Goal: Find specific page/section: Find specific page/section

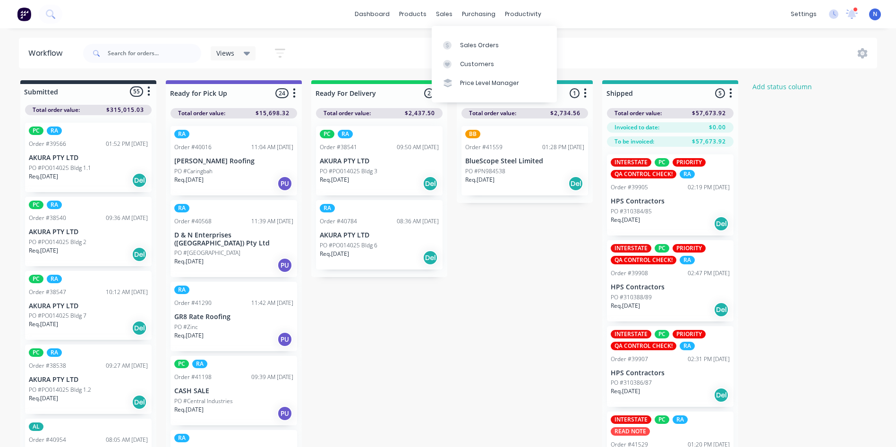
click at [443, 18] on div "sales" at bounding box center [444, 14] width 26 height 14
click at [468, 43] on div "Sales Orders" at bounding box center [479, 45] width 39 height 8
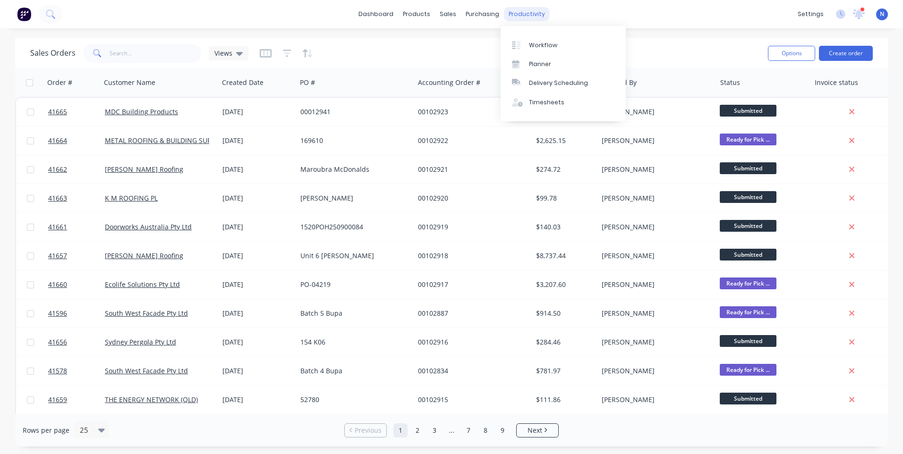
click at [505, 14] on div "productivity" at bounding box center [527, 14] width 46 height 14
click at [538, 43] on div "Workflow" at bounding box center [543, 45] width 28 height 8
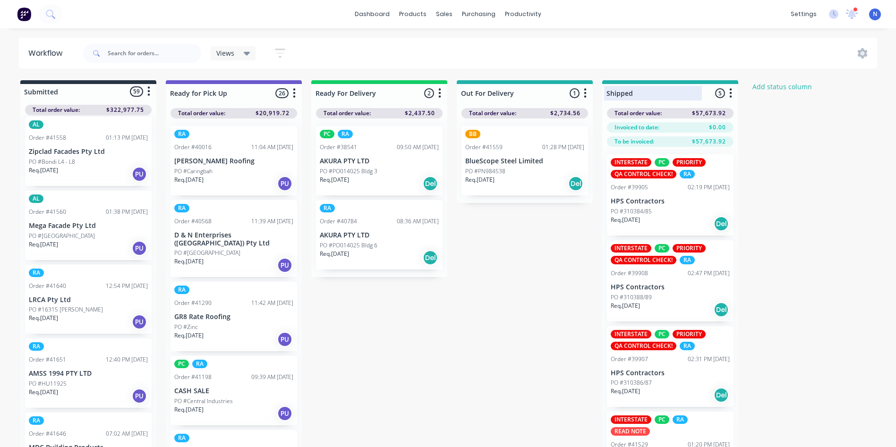
scroll to position [3661, 0]
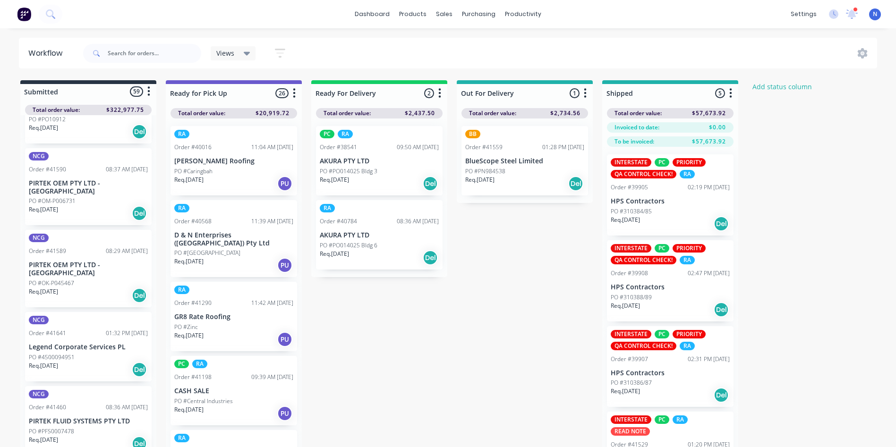
click at [53, 353] on p "PO #4500094951" at bounding box center [52, 357] width 46 height 8
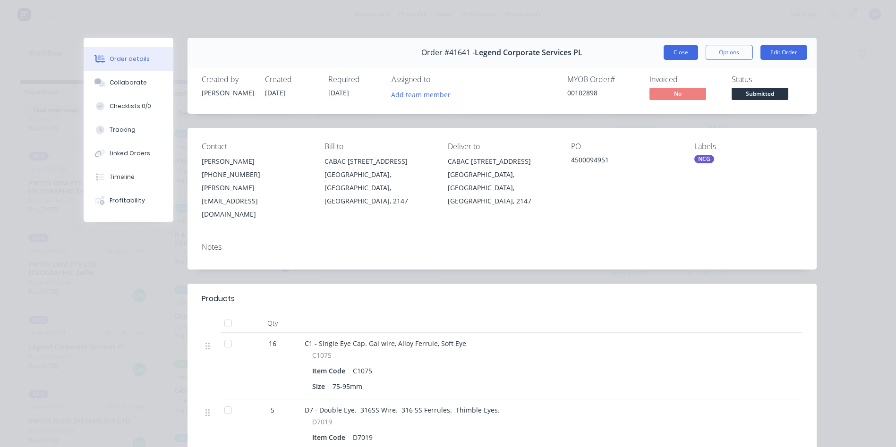
click at [684, 56] on button "Close" at bounding box center [680, 52] width 34 height 15
